Goal: Register for event/course

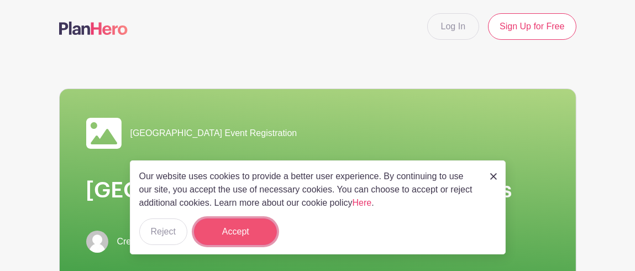
click at [243, 232] on button "Accept" at bounding box center [235, 231] width 83 height 27
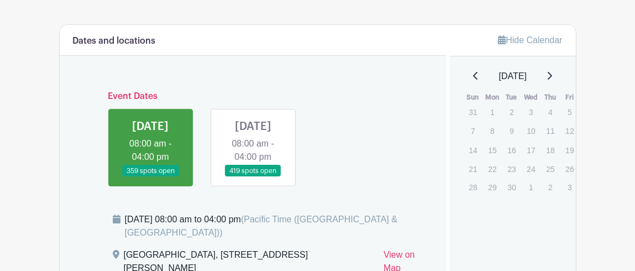
scroll to position [497, 0]
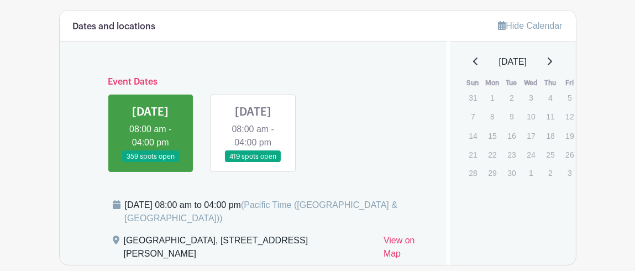
click at [253, 163] on link at bounding box center [253, 163] width 0 height 0
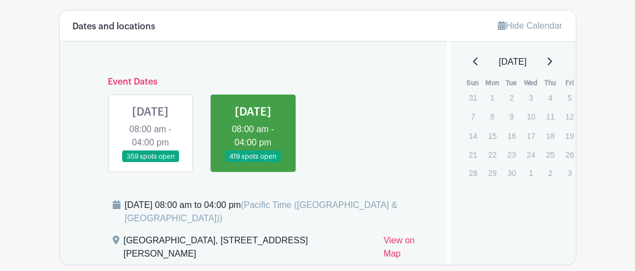
click at [253, 163] on link at bounding box center [253, 163] width 0 height 0
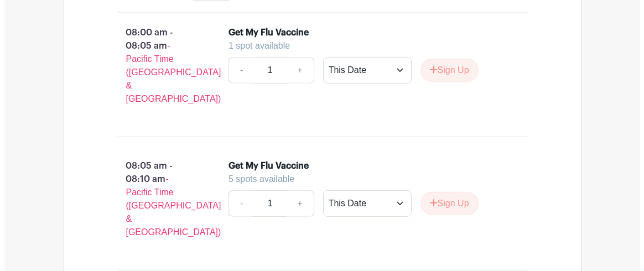
scroll to position [773, 0]
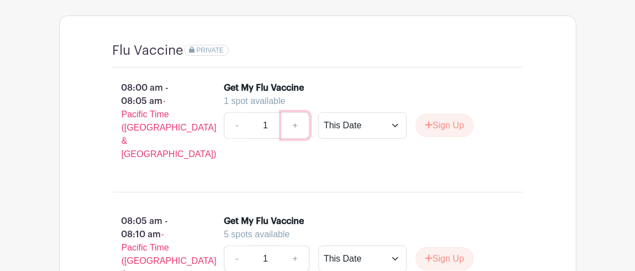
click at [293, 137] on link "+" at bounding box center [295, 125] width 28 height 27
click at [294, 139] on link "+" at bounding box center [295, 125] width 28 height 27
click at [265, 139] on input "1" at bounding box center [265, 125] width 33 height 27
type input "2"
type input "1"
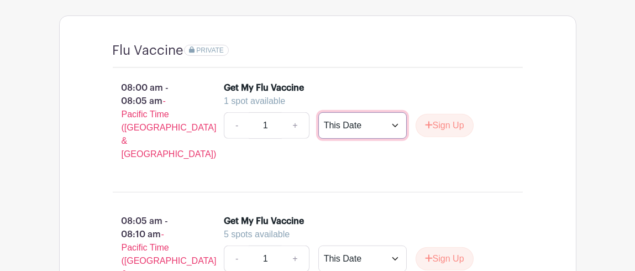
click at [392, 135] on select "This Date Select Dates" at bounding box center [362, 125] width 88 height 27
select select "select_dates"
click at [318, 125] on select "This Date Select Dates" at bounding box center [362, 125] width 88 height 27
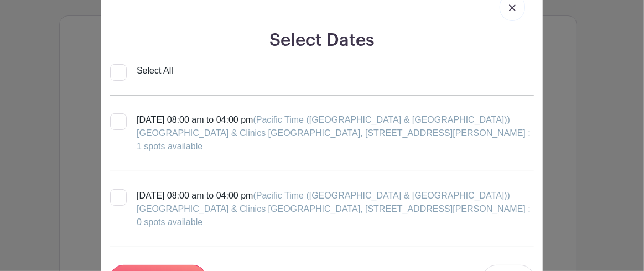
scroll to position [55, 0]
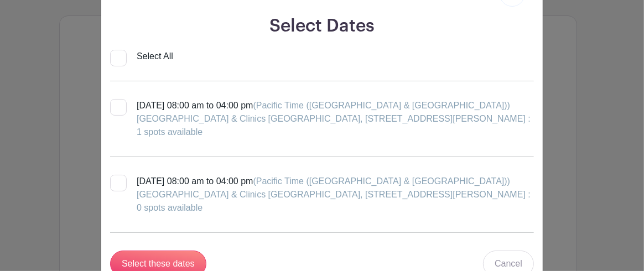
click at [110, 180] on div at bounding box center [118, 183] width 17 height 17
click at [110, 180] on input "[DATE] 08:00 am to 04:00 pm (Pacific Time ([GEOGRAPHIC_DATA] & [GEOGRAPHIC_DATA…" at bounding box center [113, 178] width 7 height 7
checkbox input "true"
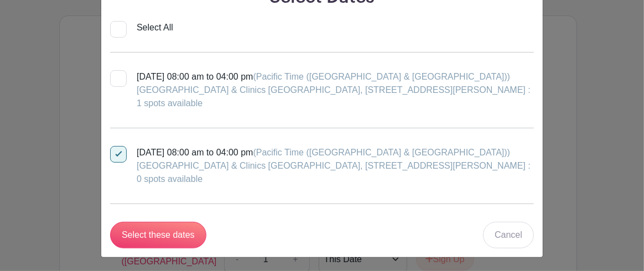
scroll to position [84, 0]
click at [112, 71] on input "[DATE] 08:00 am to 04:00 pm (Pacific Time ([GEOGRAPHIC_DATA] & [GEOGRAPHIC_DATA…" at bounding box center [113, 73] width 7 height 7
checkbox input "true"
click at [119, 147] on div at bounding box center [118, 153] width 17 height 17
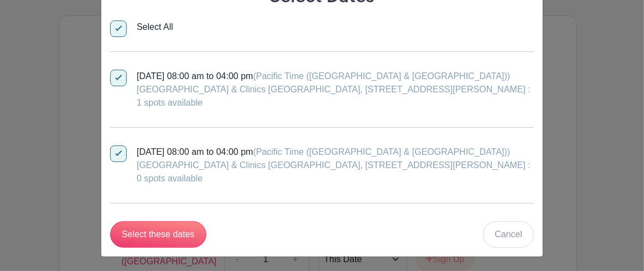
click at [117, 147] on input "[DATE] 08:00 am to 04:00 pm (Pacific Time ([GEOGRAPHIC_DATA] & [GEOGRAPHIC_DATA…" at bounding box center [113, 148] width 7 height 7
checkbox input "false"
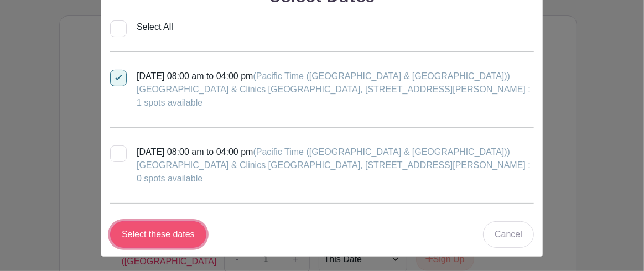
click at [165, 233] on input "Select these dates" at bounding box center [158, 234] width 96 height 27
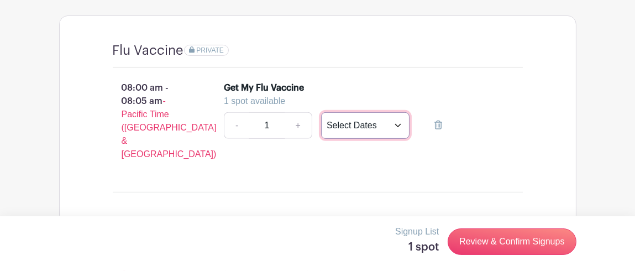
click at [397, 139] on select "This Date Select Dates" at bounding box center [365, 125] width 88 height 27
click at [321, 125] on select "This Date Select Dates" at bounding box center [365, 125] width 88 height 27
click at [396, 136] on select "This Date Select Dates" at bounding box center [365, 125] width 88 height 27
select select "select_dates"
click at [321, 125] on select "This Date Select Dates" at bounding box center [365, 125] width 88 height 27
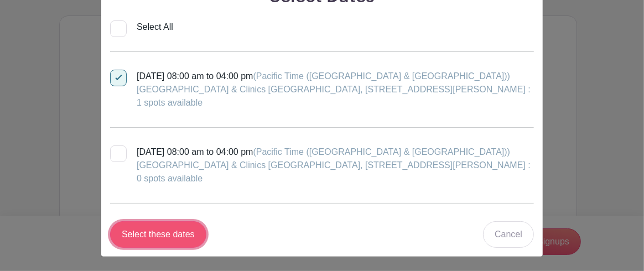
click at [171, 236] on input "Select these dates" at bounding box center [158, 234] width 96 height 27
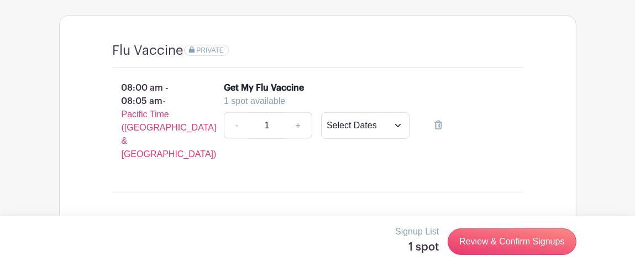
scroll to position [718, 0]
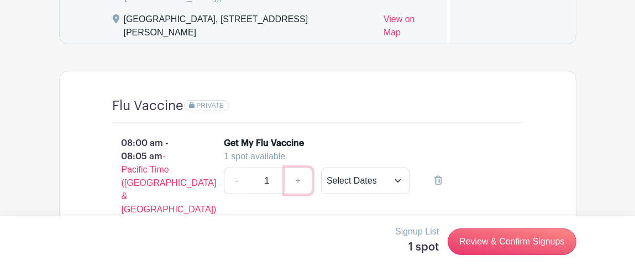
click at [298, 194] on link "+" at bounding box center [299, 181] width 28 height 27
drag, startPoint x: 270, startPoint y: 196, endPoint x: 256, endPoint y: 196, distance: 13.8
click at [256, 194] on input "1" at bounding box center [267, 181] width 36 height 27
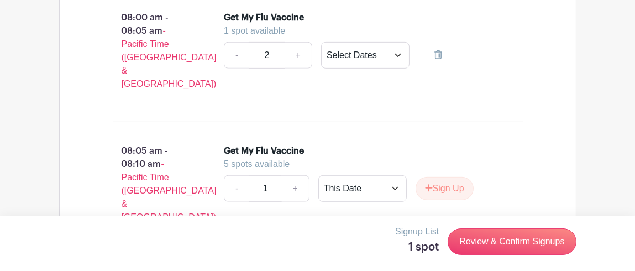
scroll to position [829, 0]
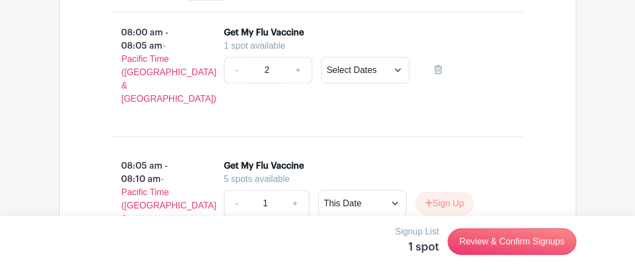
type input "2"
click at [376, 80] on select "This Date Select Dates" at bounding box center [365, 70] width 88 height 27
click at [321, 70] on select "This Date Select Dates" at bounding box center [365, 70] width 88 height 27
click at [373, 83] on select "This Date Select Dates" at bounding box center [365, 70] width 88 height 27
click at [321, 70] on select "This Date Select Dates" at bounding box center [365, 70] width 88 height 27
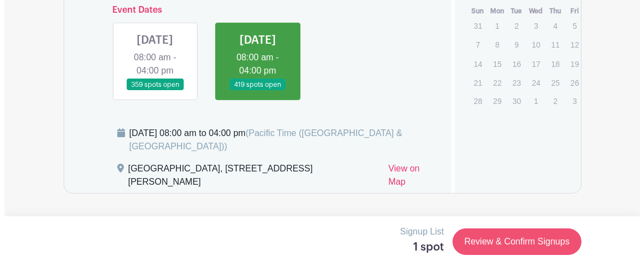
scroll to position [552, 0]
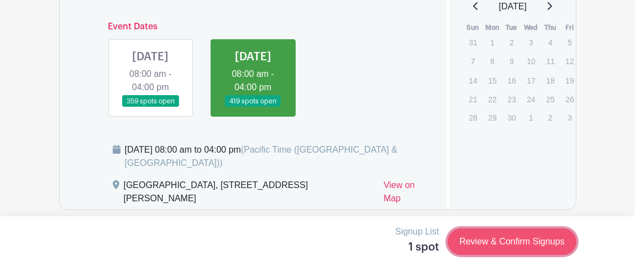
click at [488, 242] on link "Review & Confirm Signups" at bounding box center [512, 241] width 128 height 27
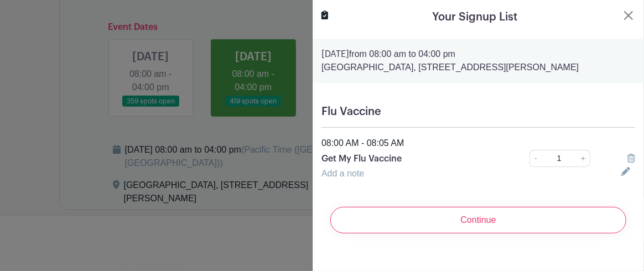
click at [555, 167] on input "1" at bounding box center [559, 158] width 36 height 17
click at [621, 176] on icon at bounding box center [625, 171] width 9 height 9
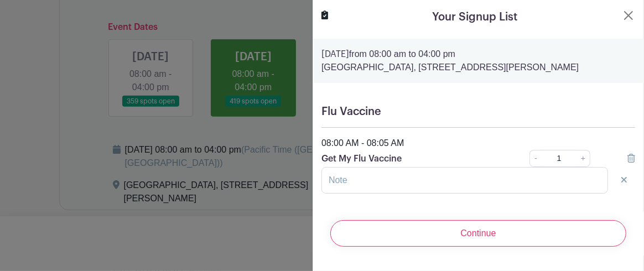
click at [558, 167] on input "1" at bounding box center [559, 158] width 36 height 17
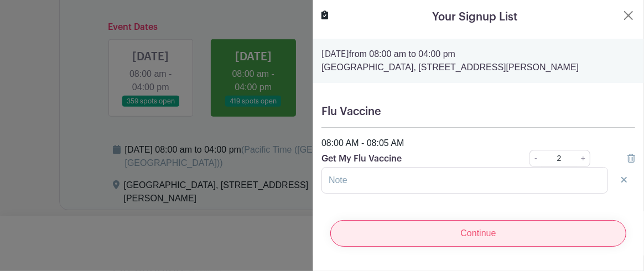
type input "2"
click at [487, 238] on input "Continue" at bounding box center [478, 233] width 296 height 27
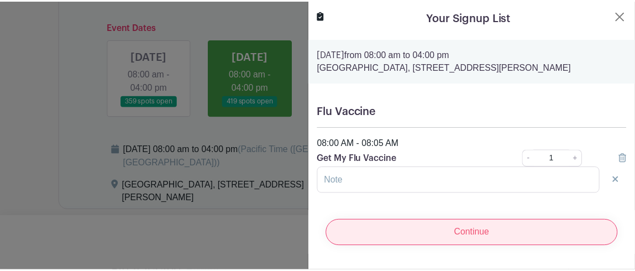
scroll to position [0, 0]
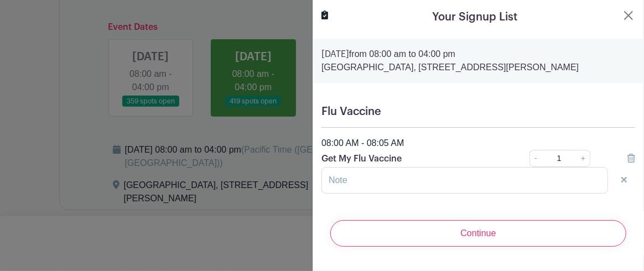
type input "1"
click at [627, 163] on icon at bounding box center [631, 158] width 8 height 9
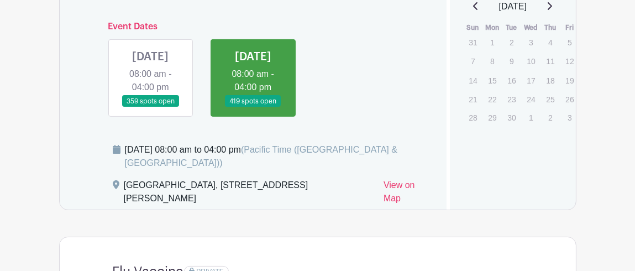
click at [253, 107] on link at bounding box center [253, 107] width 0 height 0
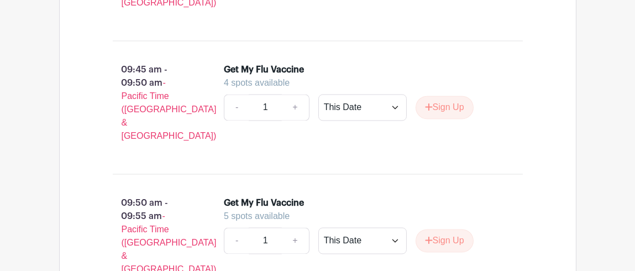
scroll to position [3593, 0]
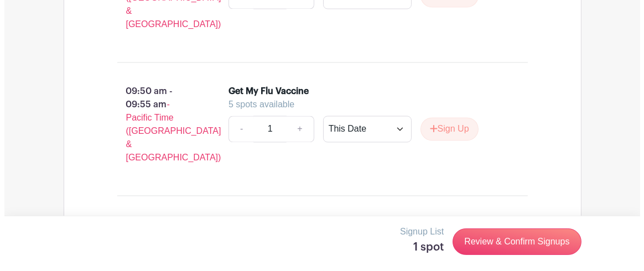
scroll to position [3704, 0]
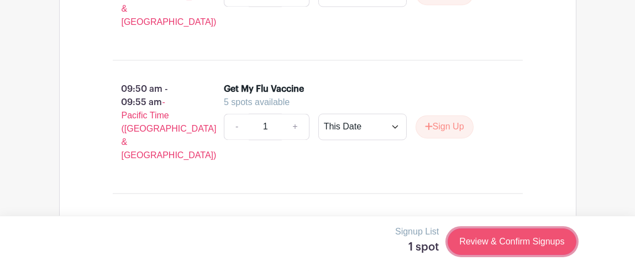
click at [492, 242] on link "Review & Confirm Signups" at bounding box center [512, 241] width 128 height 27
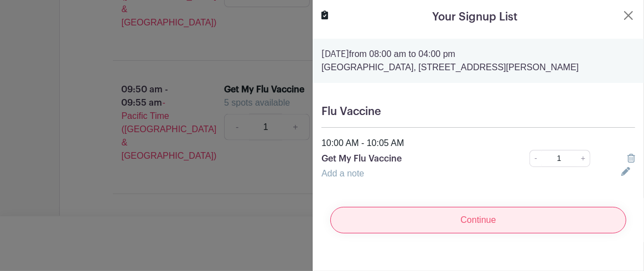
click at [468, 232] on input "Continue" at bounding box center [478, 220] width 296 height 27
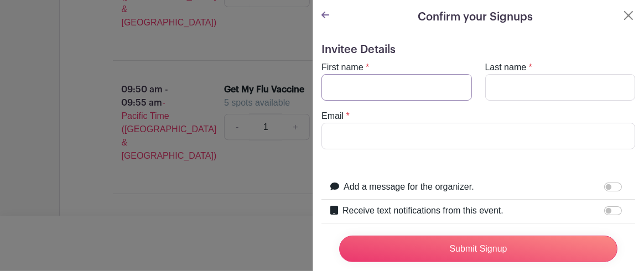
click at [336, 87] on input "First name" at bounding box center [396, 87] width 150 height 27
type input "[PERSON_NAME]"
type input "[EMAIL_ADDRESS][DOMAIN_NAME]"
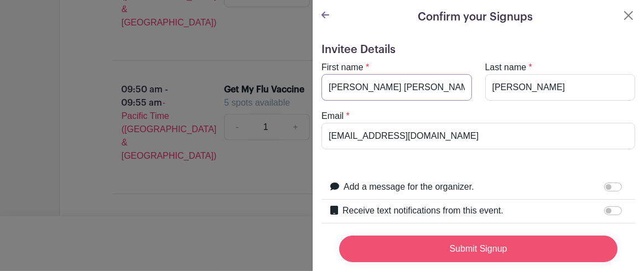
type input "[PERSON_NAME] [PERSON_NAME]"
click at [472, 243] on input "Submit Signup" at bounding box center [478, 249] width 278 height 27
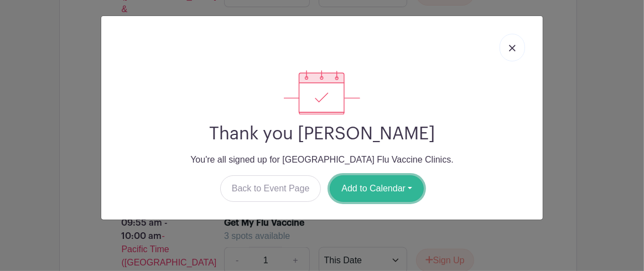
click at [375, 187] on button "Add to Calendar" at bounding box center [377, 188] width 94 height 27
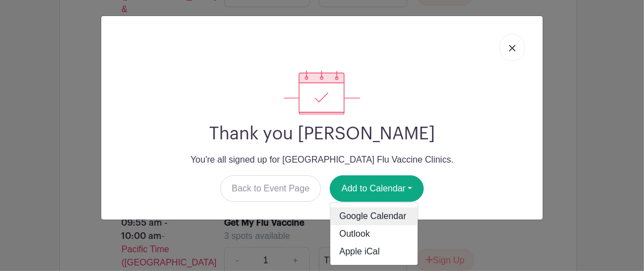
click at [383, 215] on link "Google Calendar" at bounding box center [373, 216] width 87 height 18
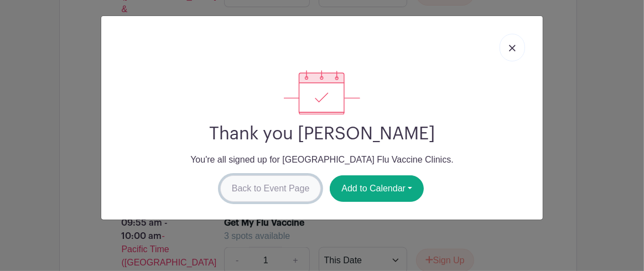
click at [287, 185] on link "Back to Event Page" at bounding box center [270, 188] width 101 height 27
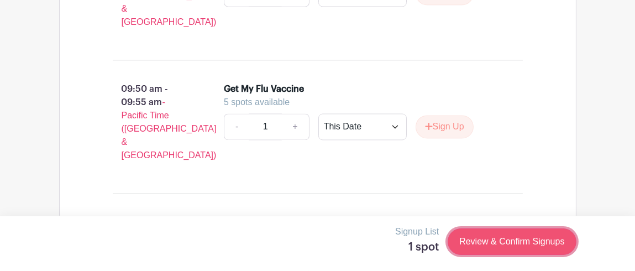
click at [487, 238] on link "Review & Confirm Signups" at bounding box center [512, 241] width 128 height 27
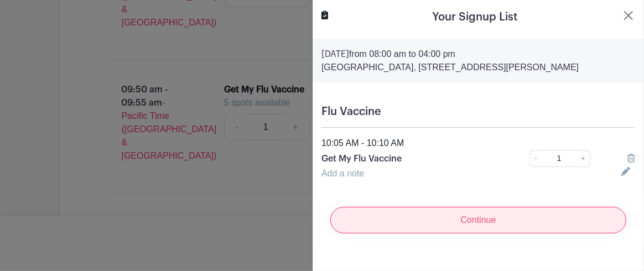
click at [487, 231] on input "Continue" at bounding box center [478, 220] width 296 height 27
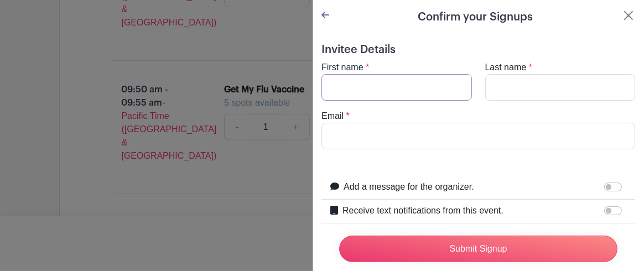
click at [357, 94] on input "First name" at bounding box center [396, 87] width 150 height 27
type input "[PERSON_NAME]"
click at [489, 83] on input "Last name" at bounding box center [560, 87] width 150 height 27
type input "[PERSON_NAME]"
type input "[EMAIL_ADDRESS][DOMAIN_NAME]"
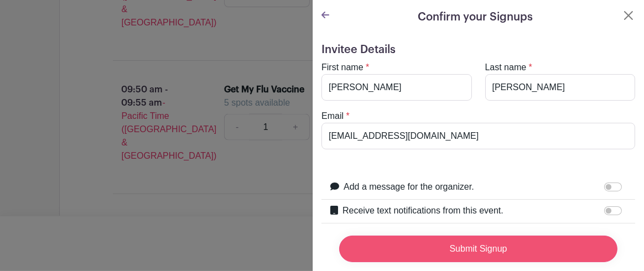
click at [477, 238] on input "Submit Signup" at bounding box center [478, 249] width 278 height 27
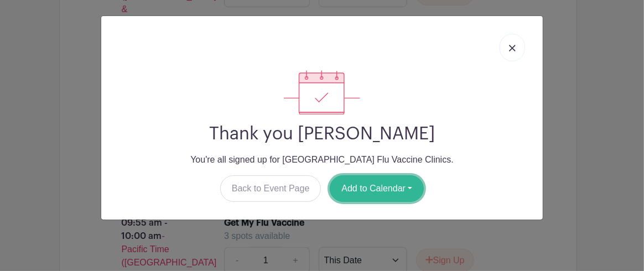
click at [390, 189] on button "Add to Calendar" at bounding box center [377, 188] width 94 height 27
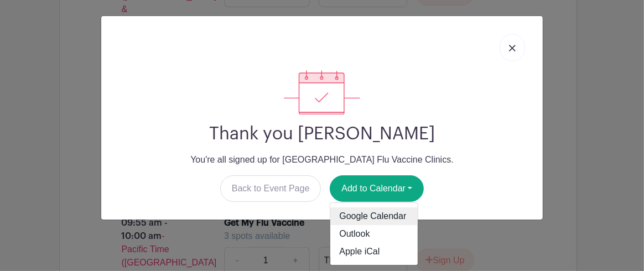
click at [374, 210] on link "Google Calendar" at bounding box center [373, 216] width 87 height 18
